Goal: Information Seeking & Learning: Learn about a topic

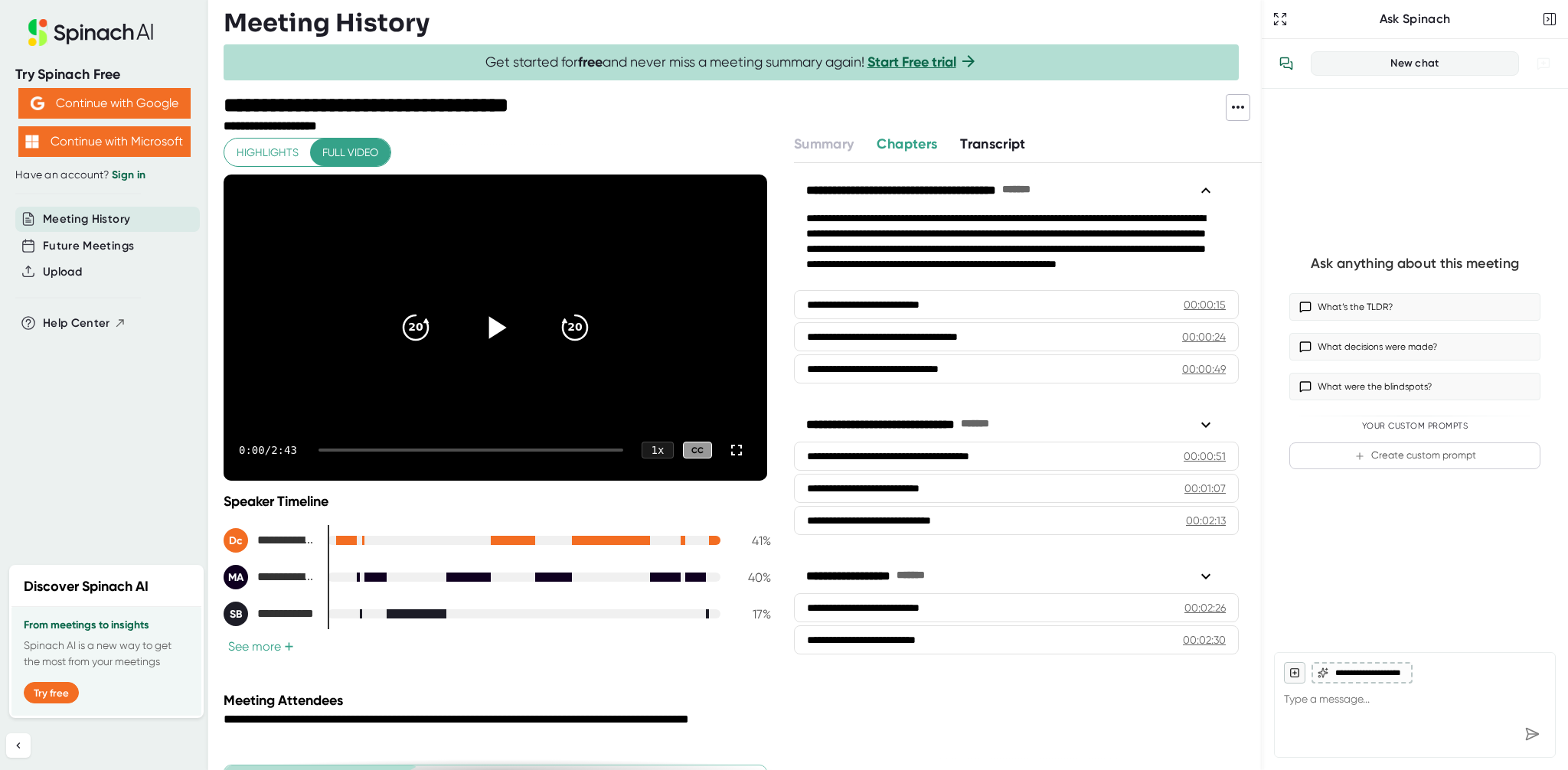
click at [489, 328] on icon at bounding box center [498, 327] width 17 height 22
click at [647, 448] on div "1 x" at bounding box center [657, 450] width 34 height 17
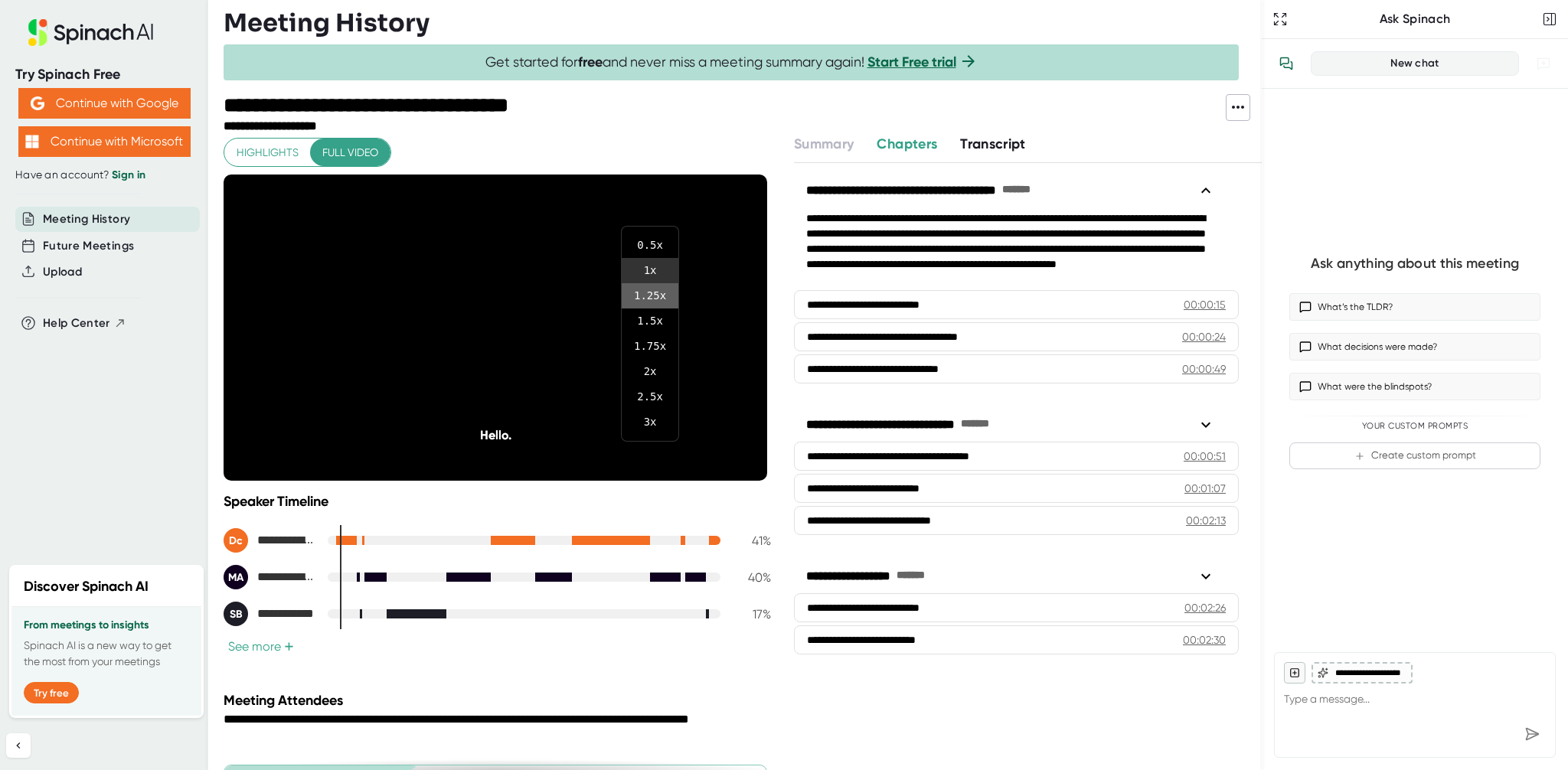
click at [663, 294] on li "1.25 x" at bounding box center [650, 296] width 56 height 25
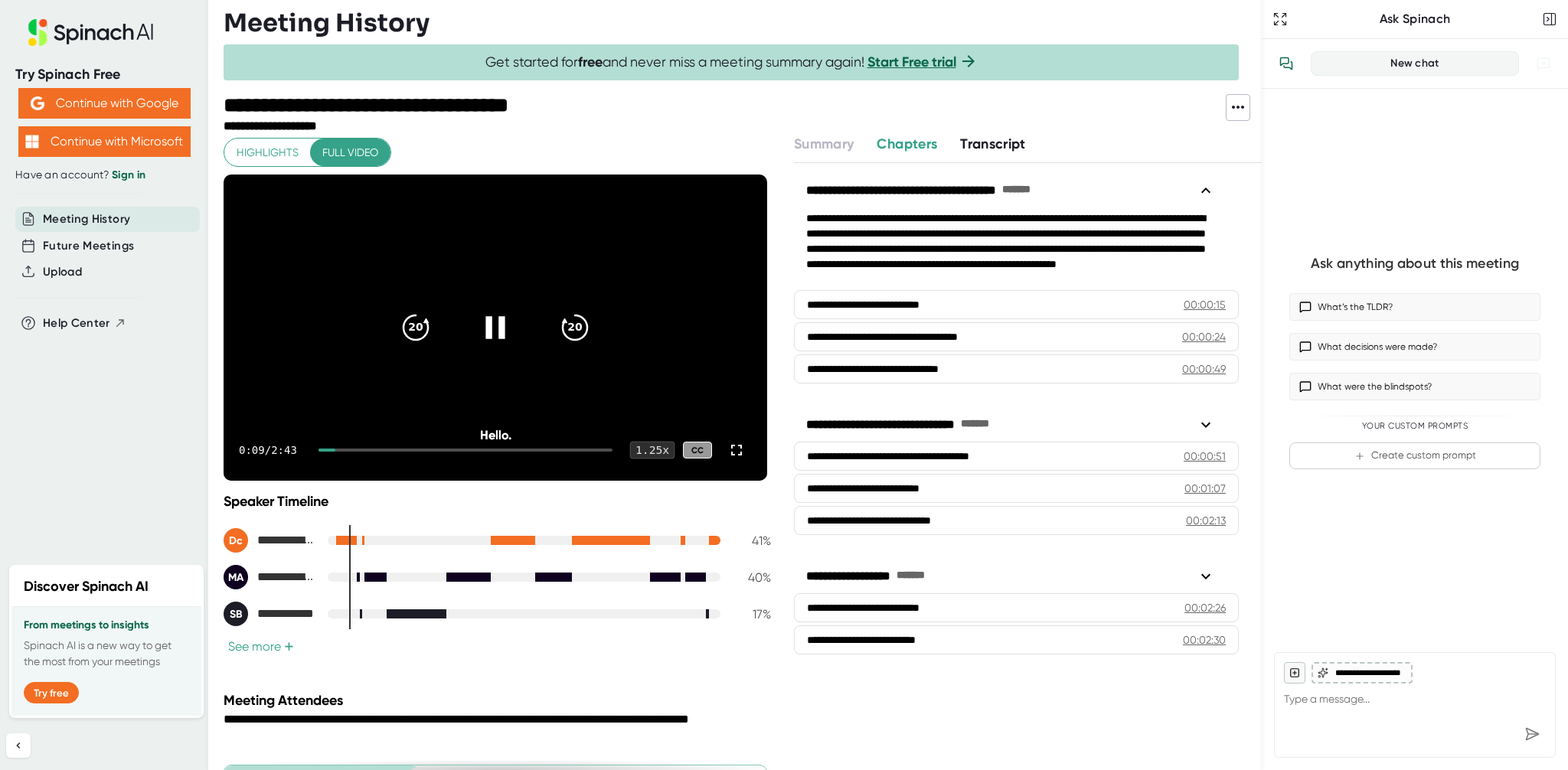
click at [650, 455] on div "1.25 x" at bounding box center [652, 450] width 45 height 17
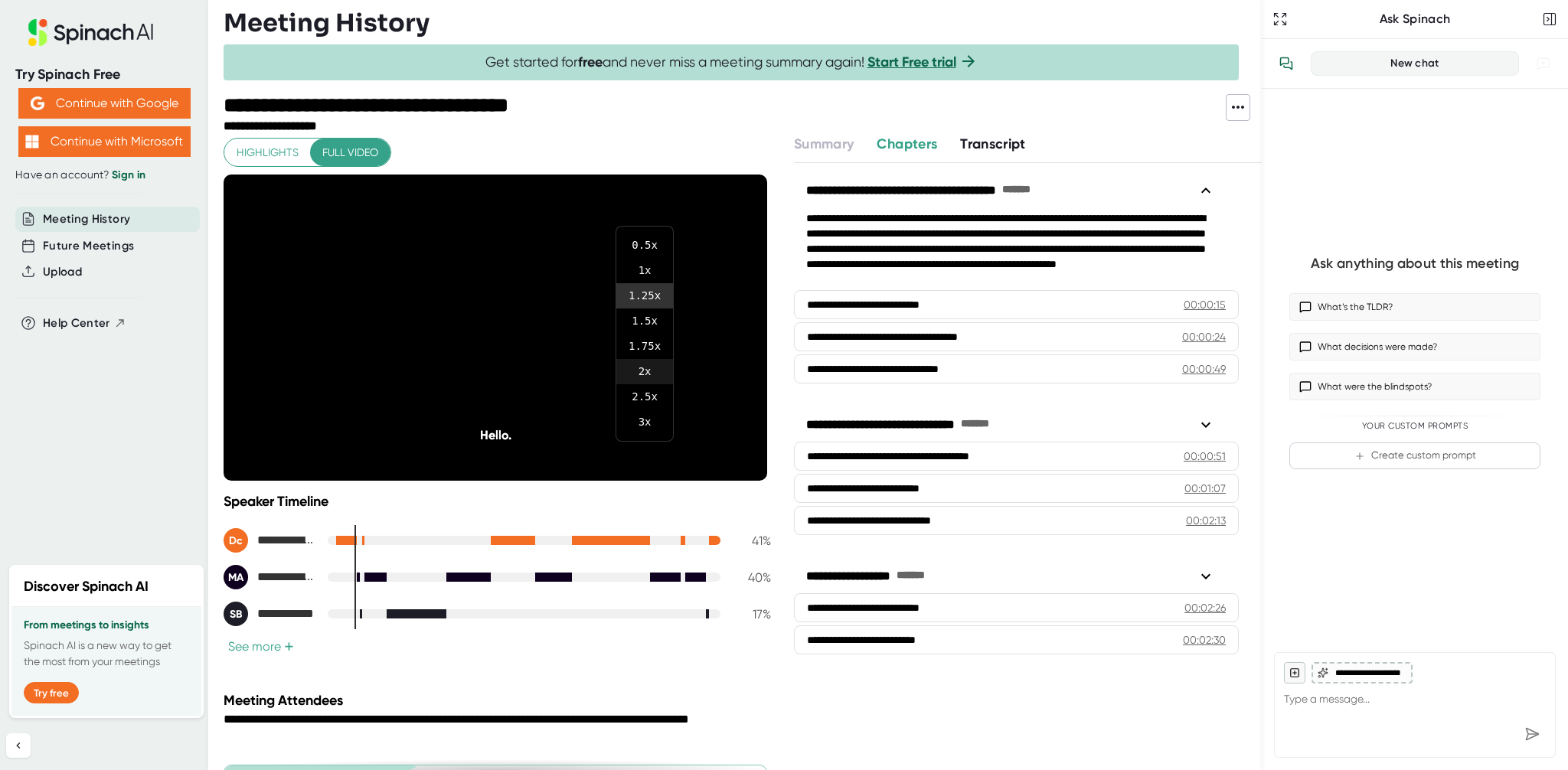
click at [638, 380] on li "2 x" at bounding box center [644, 372] width 56 height 25
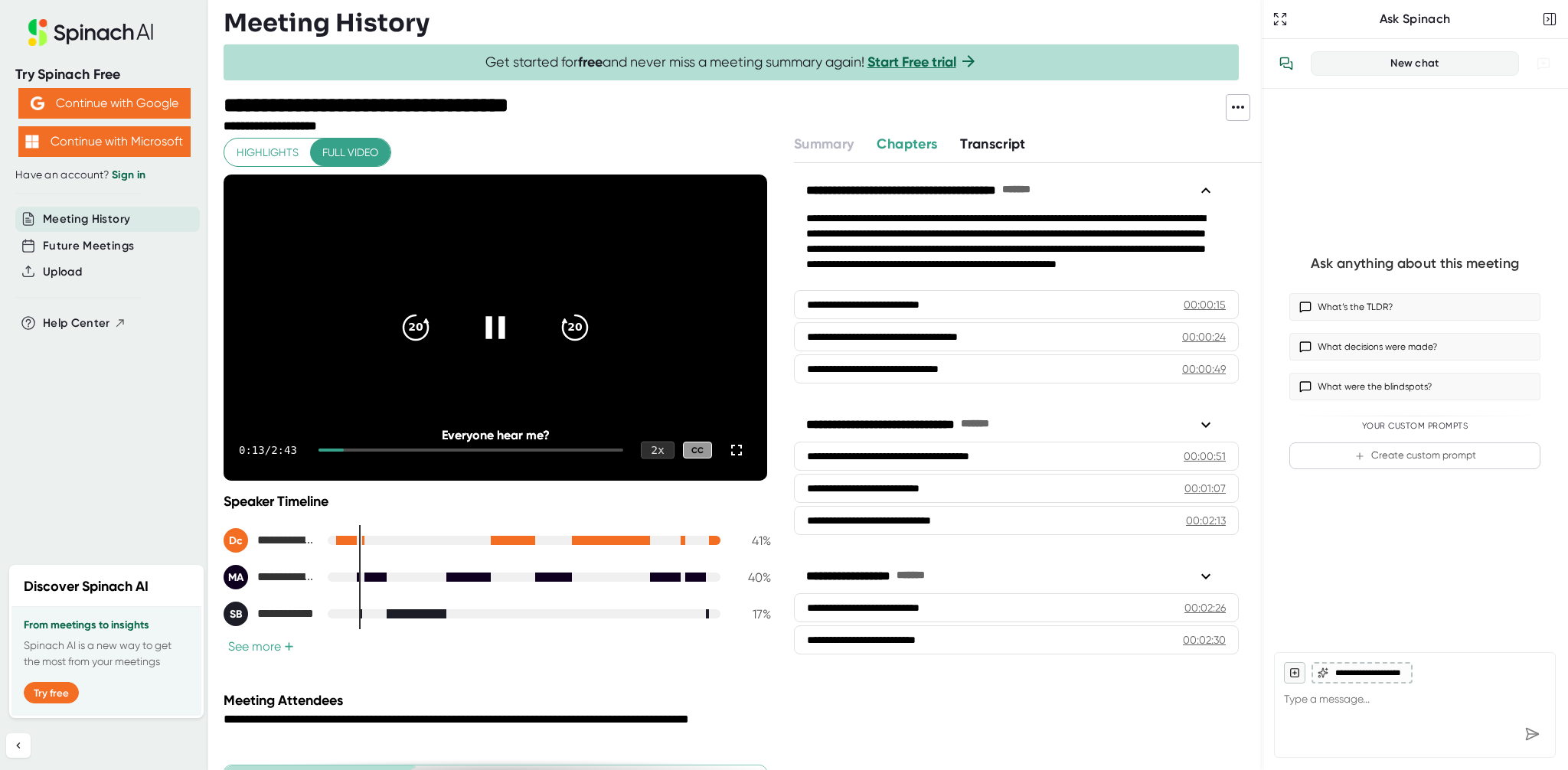
click at [657, 448] on div "2 x" at bounding box center [657, 450] width 34 height 17
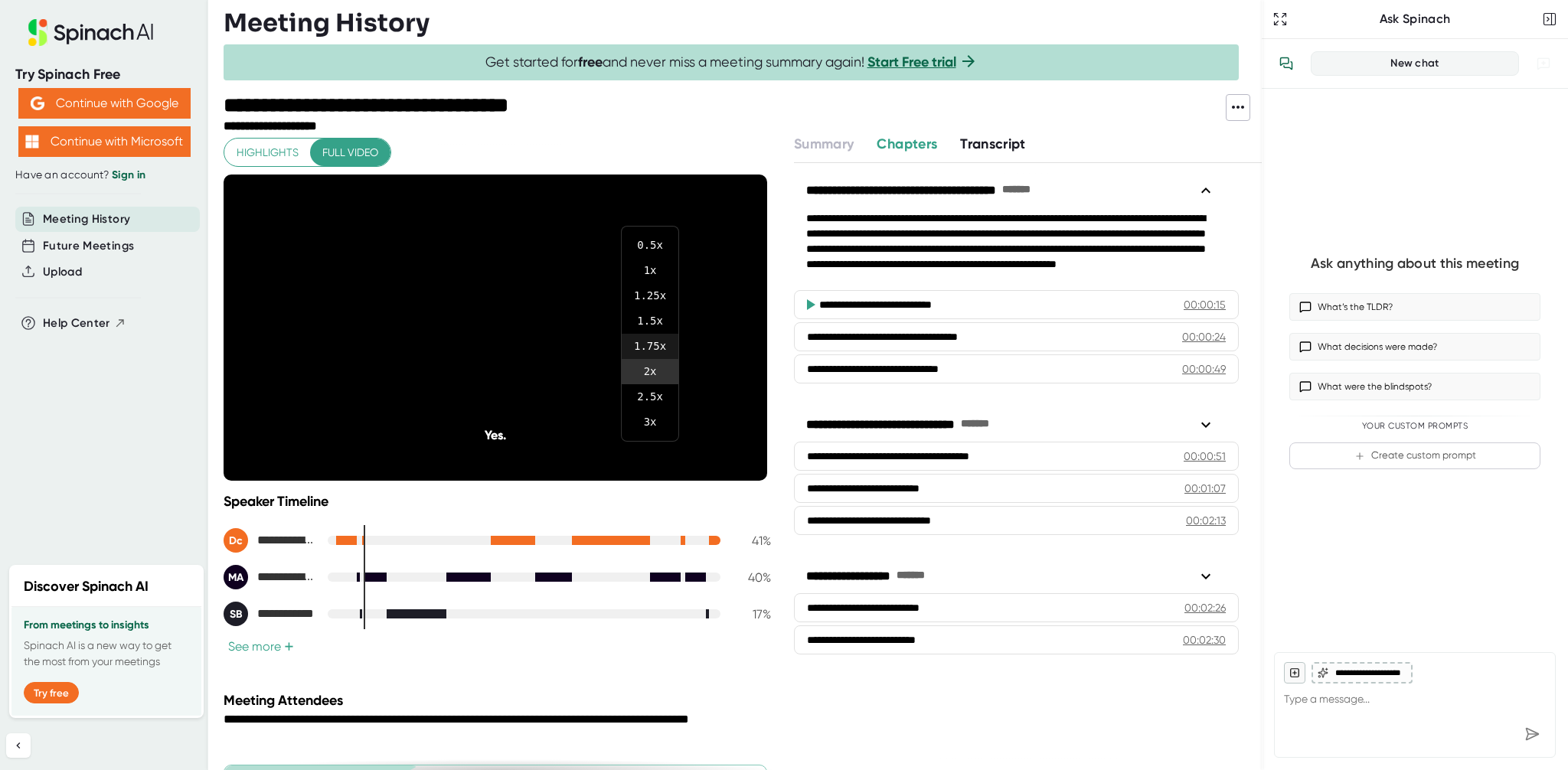
click at [643, 338] on li "1.75 x" at bounding box center [650, 346] width 56 height 25
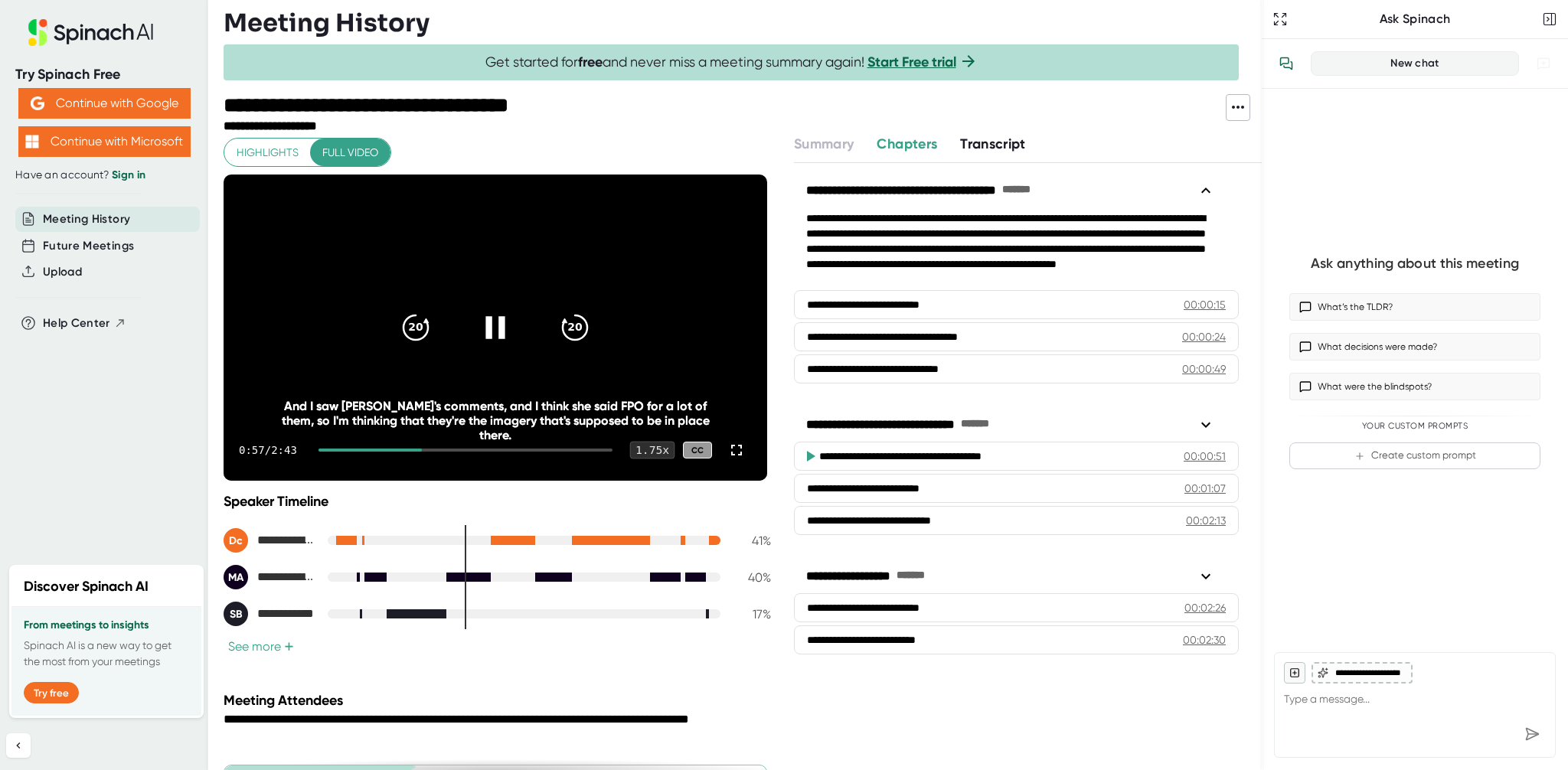
click at [645, 449] on div "1.75 x" at bounding box center [652, 450] width 45 height 17
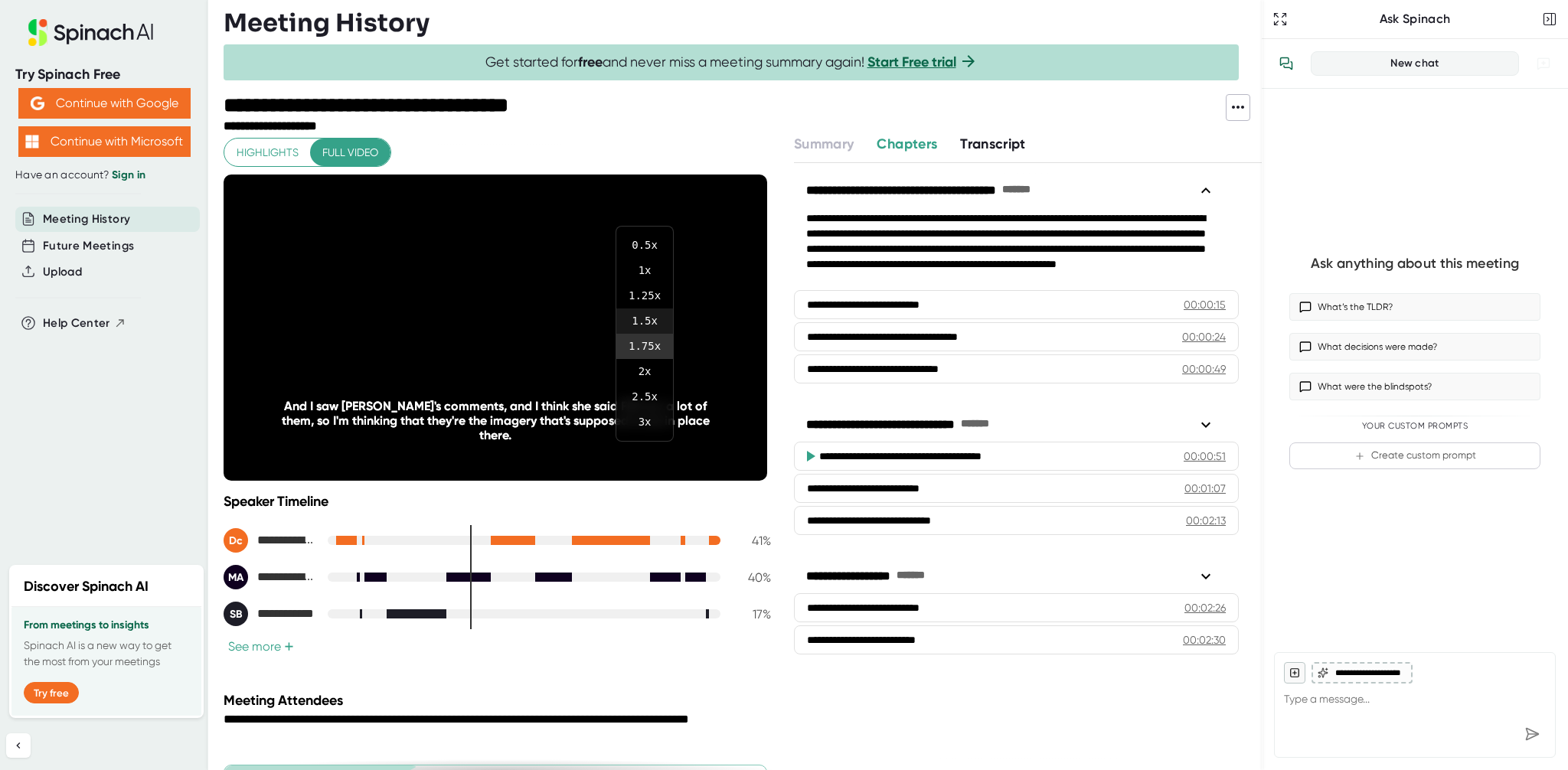
click at [641, 315] on li "1.5 x" at bounding box center [644, 321] width 56 height 25
